Goal: Obtain resource: Obtain resource

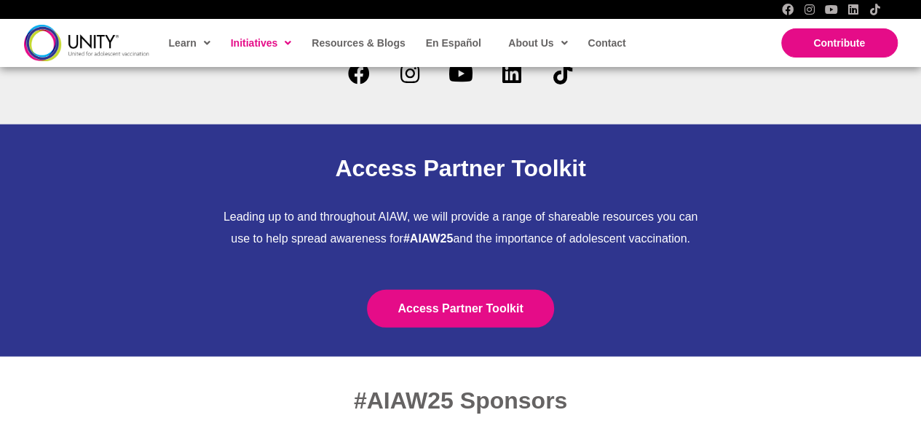
scroll to position [4494, 0]
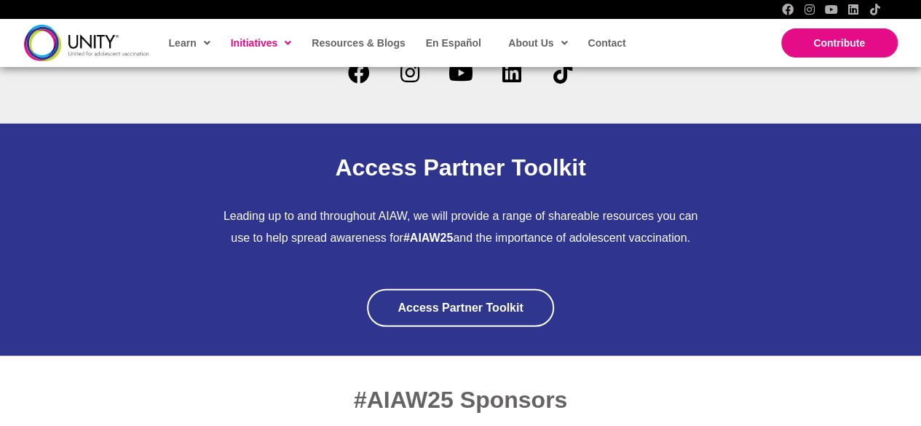
click at [445, 303] on link "Access Partner Toolkit" at bounding box center [460, 308] width 186 height 38
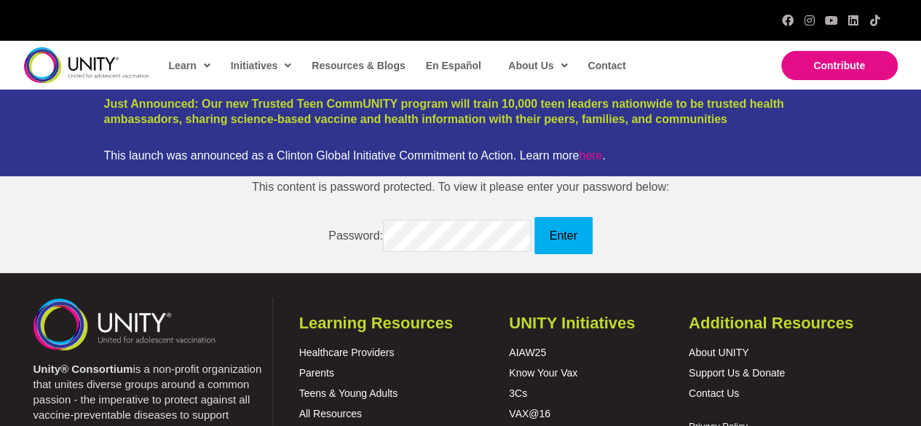
click at [569, 232] on input "Enter" at bounding box center [563, 236] width 58 height 38
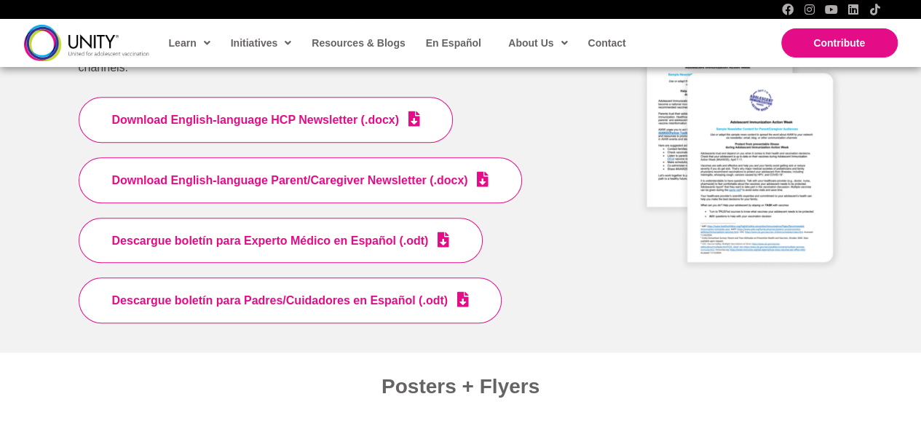
scroll to position [3222, 0]
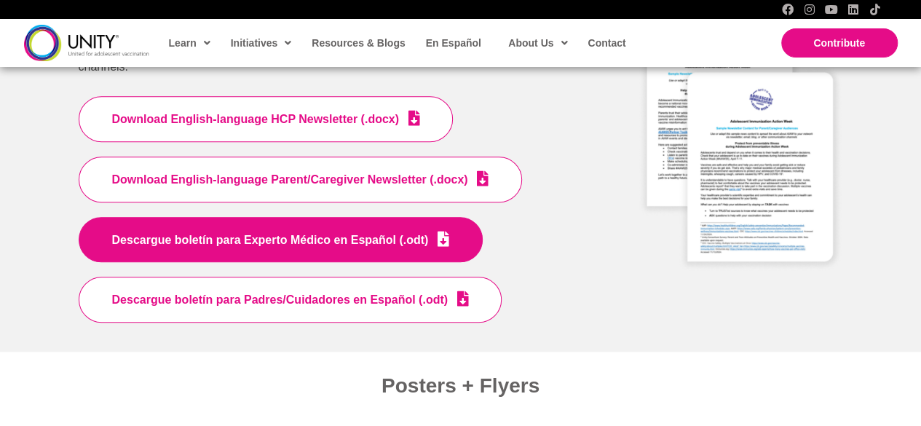
click at [263, 236] on span "Descargue boletín para Experto Médico en Español (.odt)" at bounding box center [270, 239] width 317 height 12
